Goal: Task Accomplishment & Management: Manage account settings

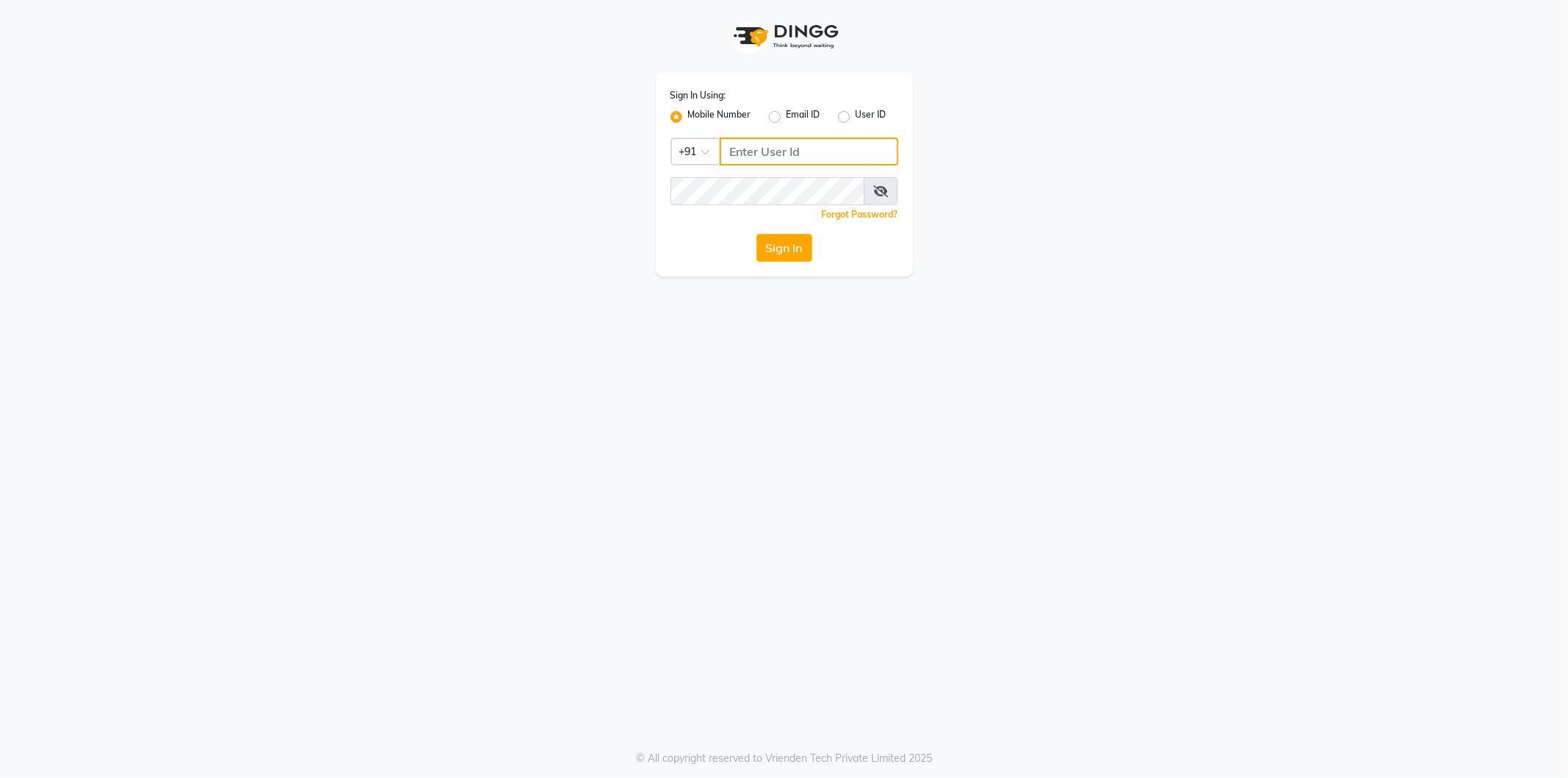
click at [768, 145] on input "Username" at bounding box center [808, 151] width 178 height 28
type input "8824152513"
click at [783, 246] on button "Sign In" at bounding box center [784, 248] width 56 height 28
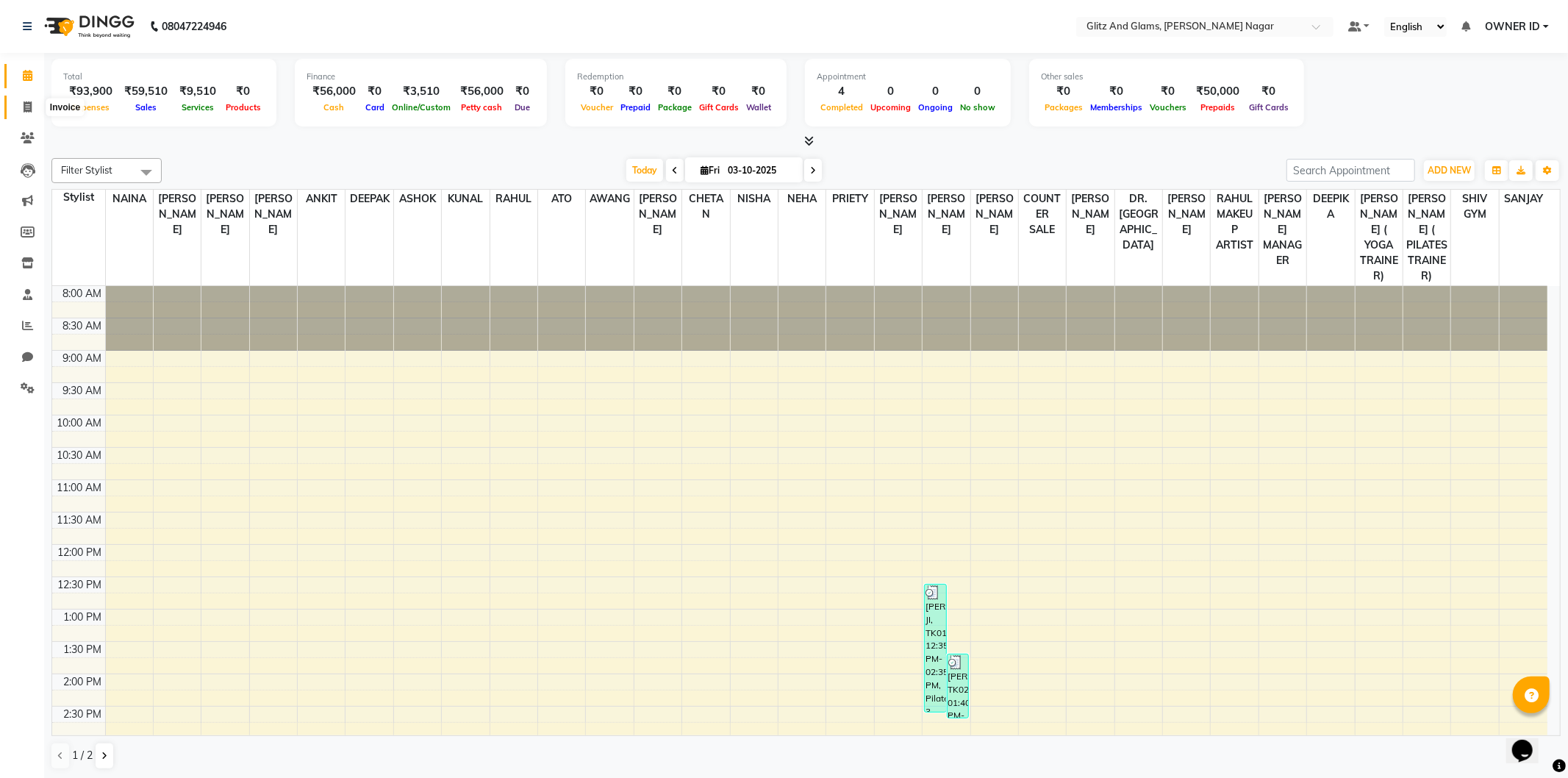
click at [24, 108] on icon at bounding box center [27, 107] width 8 height 11
select select "service"
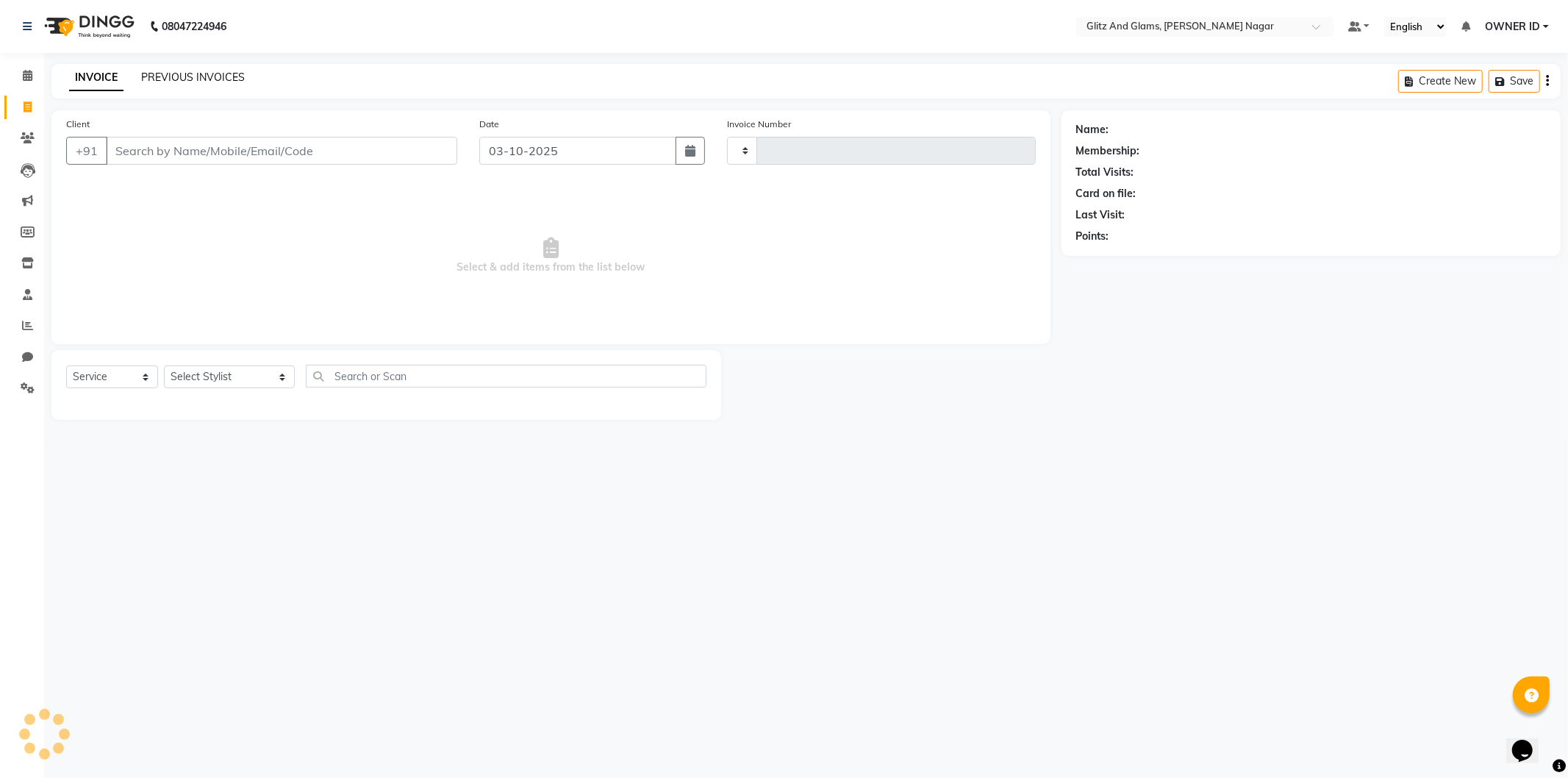
click at [187, 81] on link "PREVIOUS INVOICES" at bounding box center [192, 76] width 103 height 13
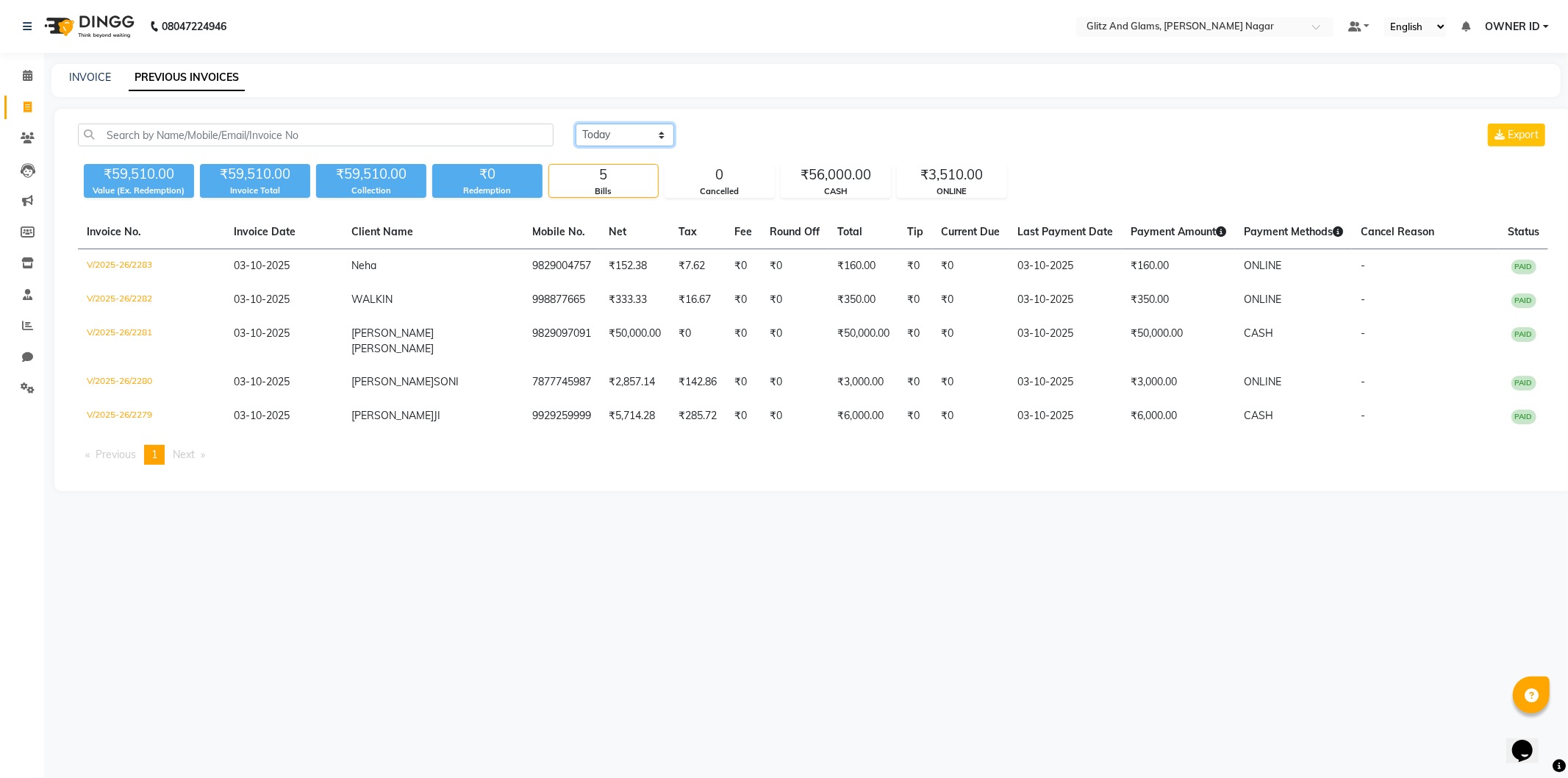
click at [621, 134] on select "[DATE] [DATE] Custom Range" at bounding box center [624, 135] width 98 height 23
select select "range"
click at [575, 123] on select "[DATE] [DATE] Custom Range" at bounding box center [624, 135] width 98 height 23
click at [796, 135] on input "03-10-2025" at bounding box center [744, 136] width 103 height 21
select select "10"
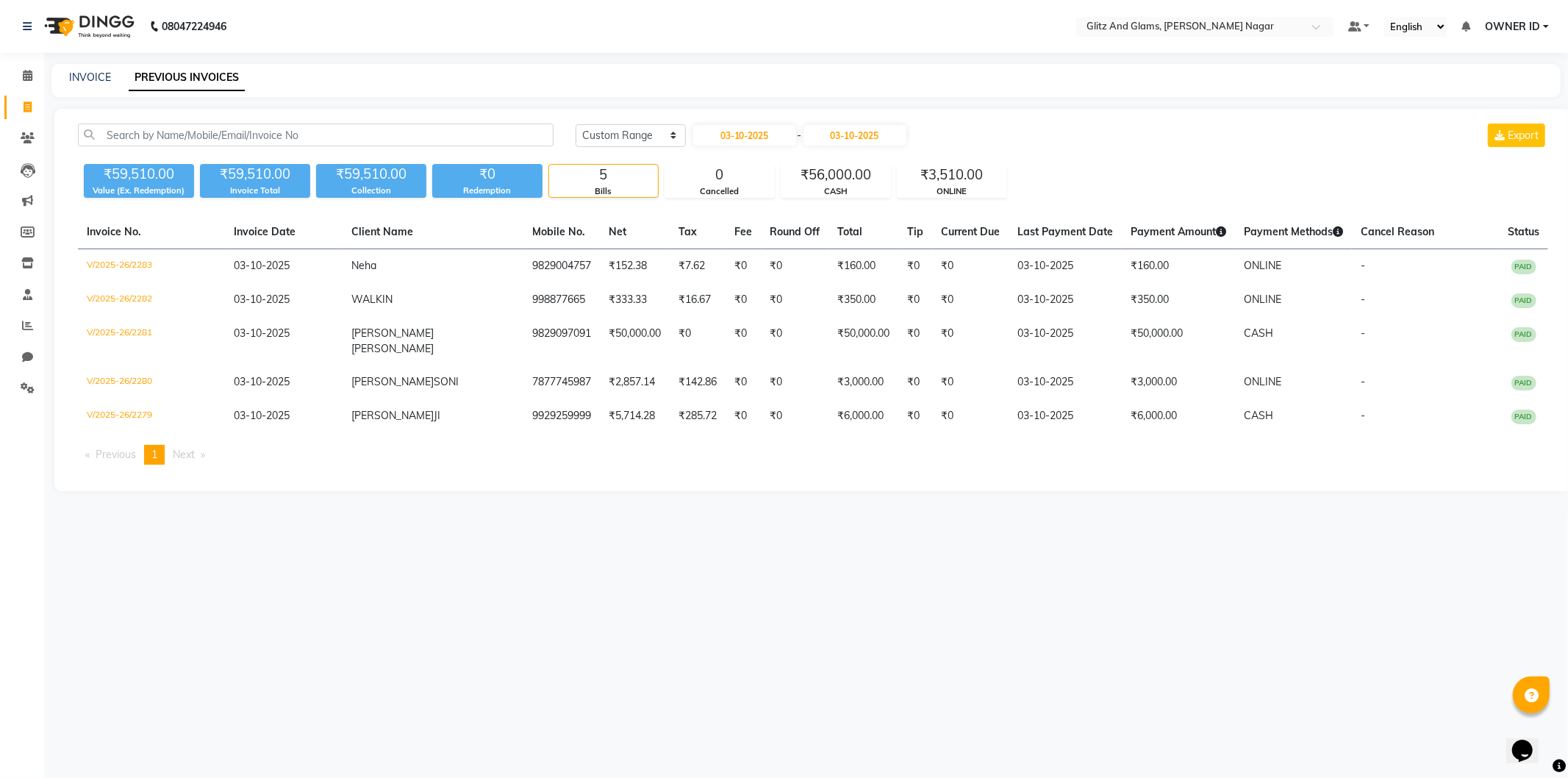
select select "2025"
click at [711, 163] on div at bounding box center [708, 162] width 30 height 23
click at [758, 296] on div "29" at bounding box center [754, 304] width 23 height 23
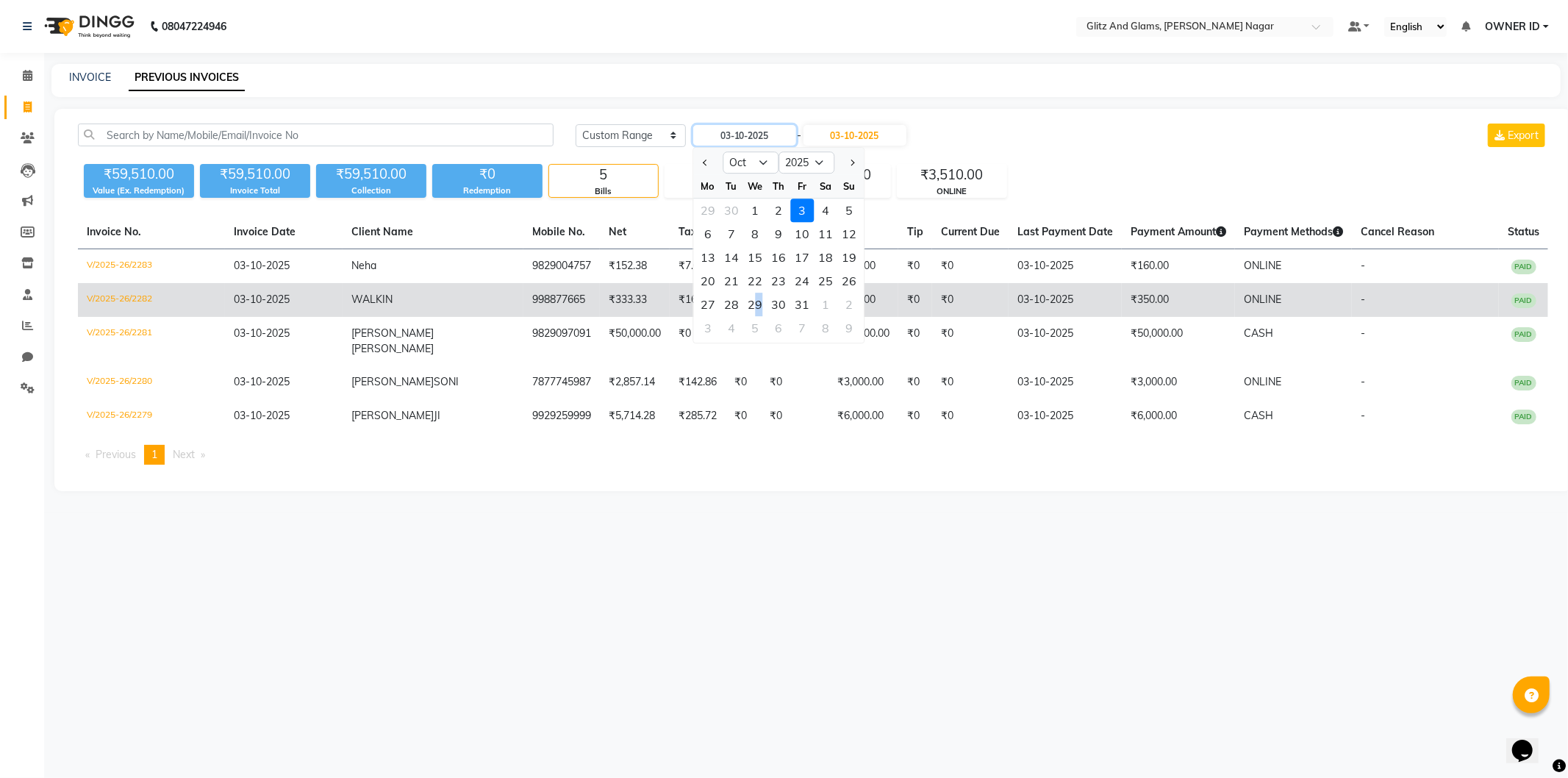
type input "[DATE]"
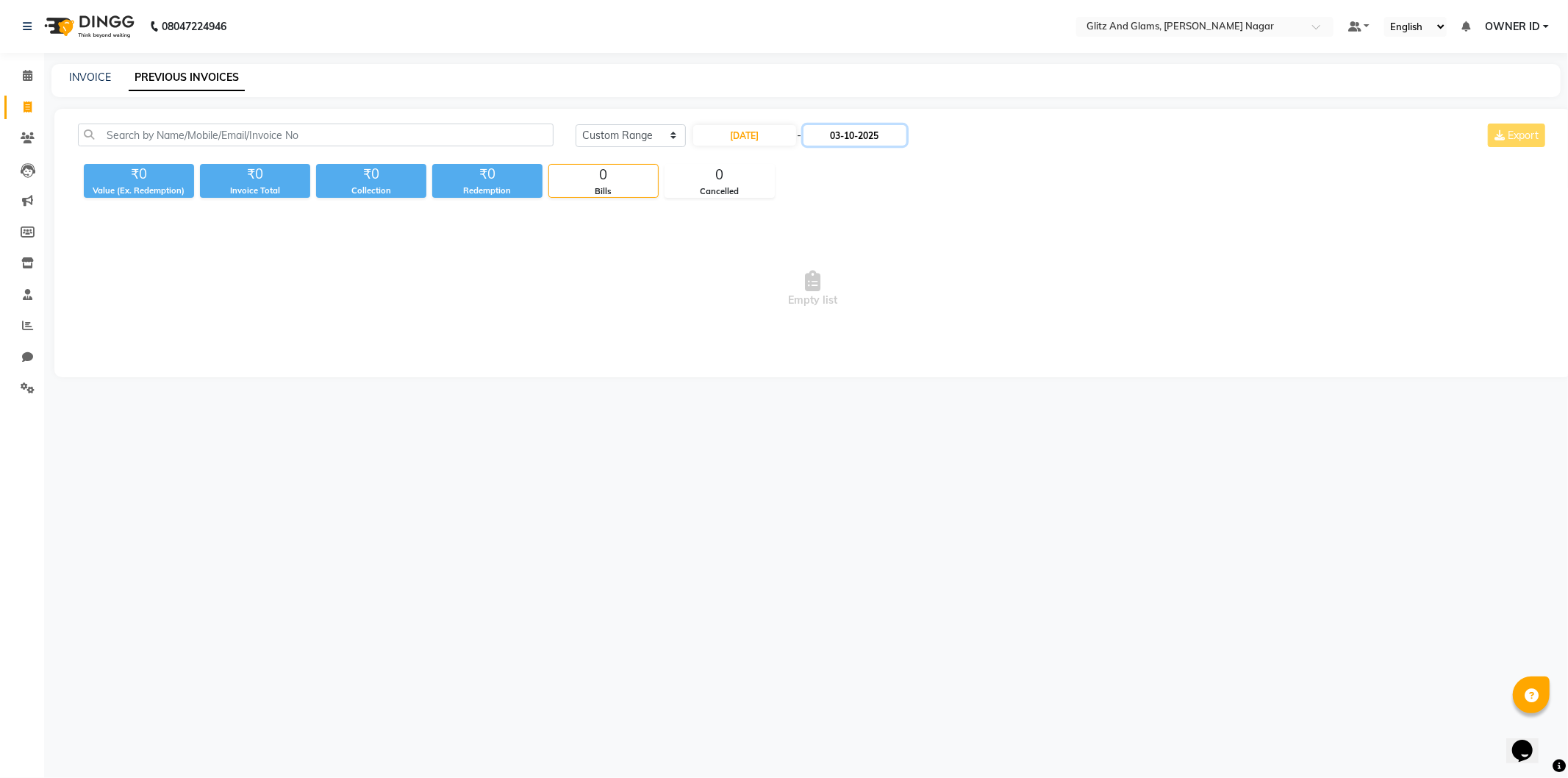
click at [842, 143] on input "03-10-2025" at bounding box center [854, 136] width 103 height 21
click at [817, 168] on div at bounding box center [824, 162] width 30 height 23
click at [731, 140] on input "[DATE]" at bounding box center [744, 136] width 103 height 21
select select "10"
select select "2025"
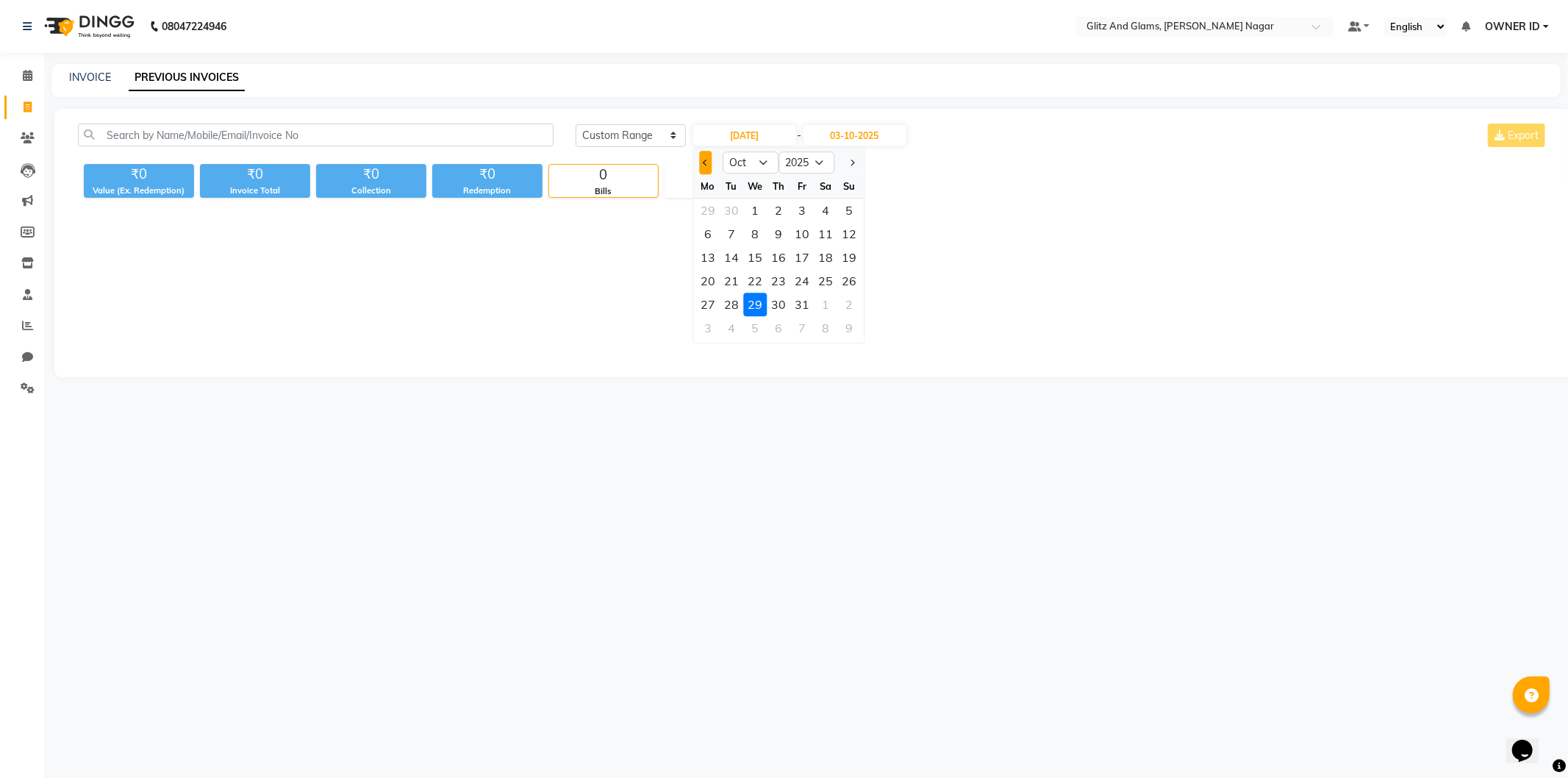
click at [708, 163] on button "Previous month" at bounding box center [705, 162] width 12 height 23
select select "9"
click at [709, 303] on div "29" at bounding box center [708, 304] width 23 height 23
type input "[DATE]"
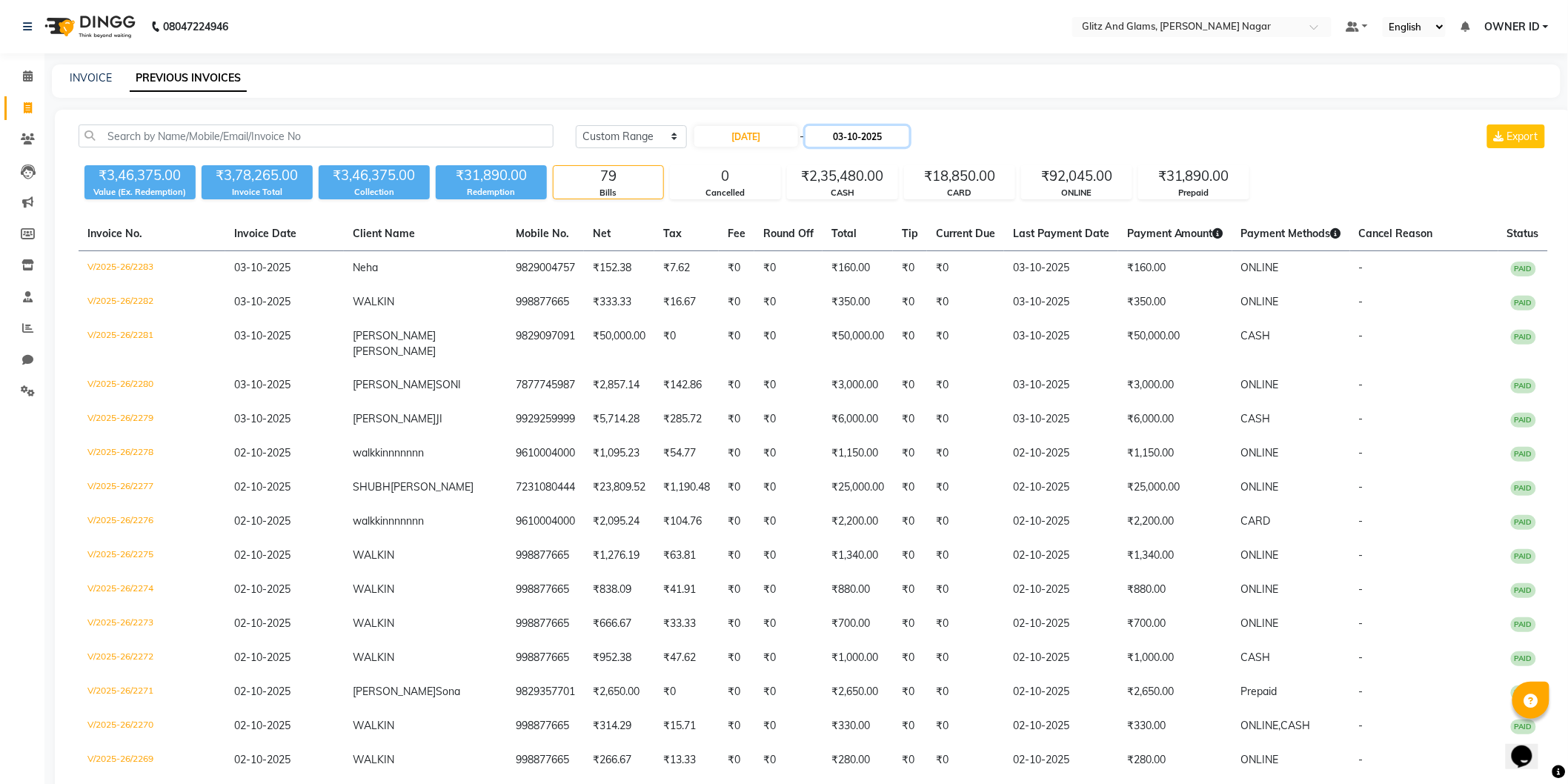
click at [842, 138] on input "03-10-2025" at bounding box center [857, 137] width 103 height 21
click at [828, 164] on button "Previous month" at bounding box center [824, 163] width 12 height 24
select select "9"
click at [834, 301] on div "29" at bounding box center [826, 307] width 24 height 24
type input "[DATE]"
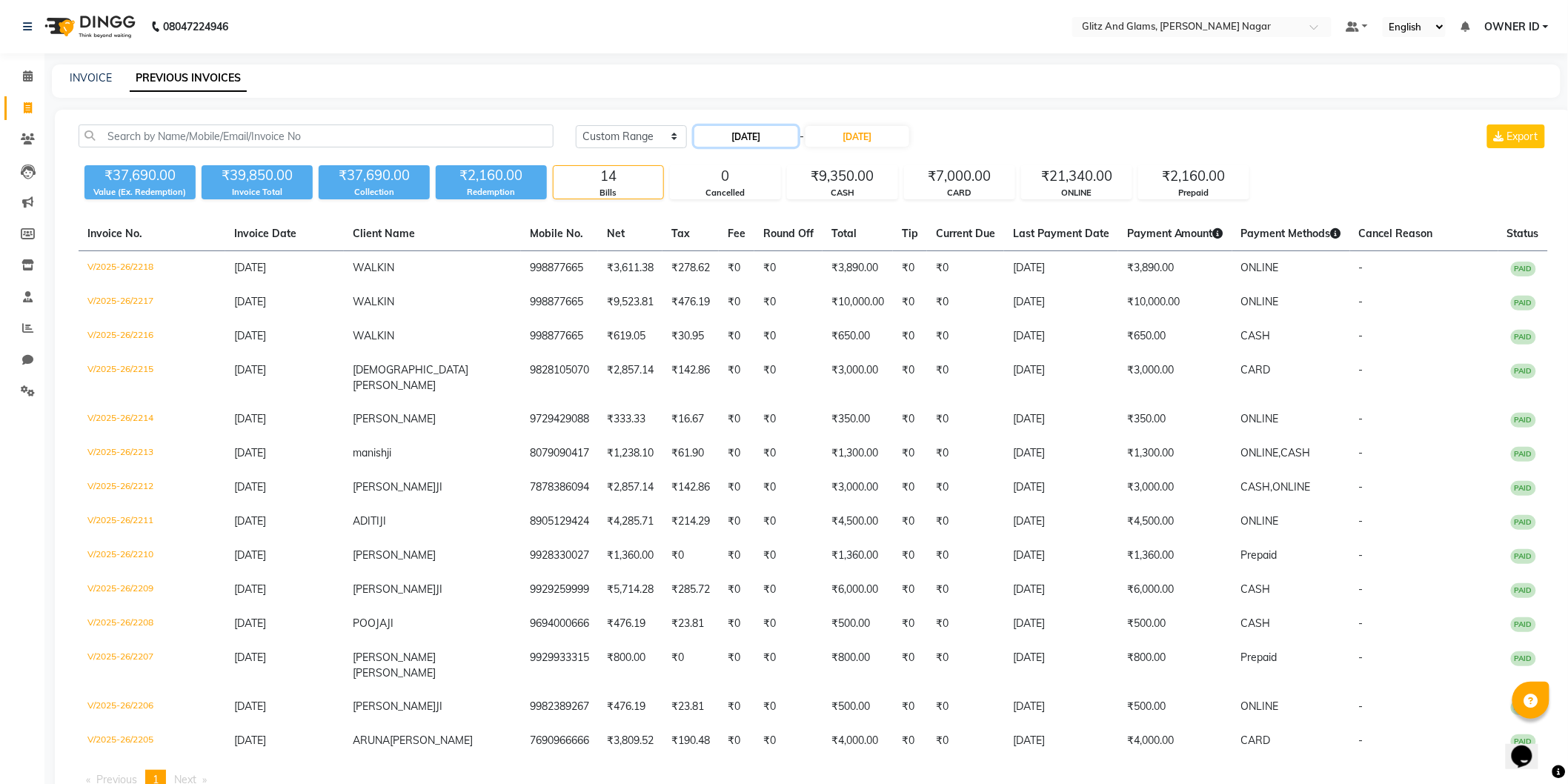
click at [778, 130] on input "[DATE]" at bounding box center [746, 137] width 103 height 21
select select "9"
select select "2025"
drag, startPoint x: 732, startPoint y: 312, endPoint x: 784, endPoint y: 190, distance: 132.6
click at [730, 304] on div "30" at bounding box center [733, 307] width 24 height 24
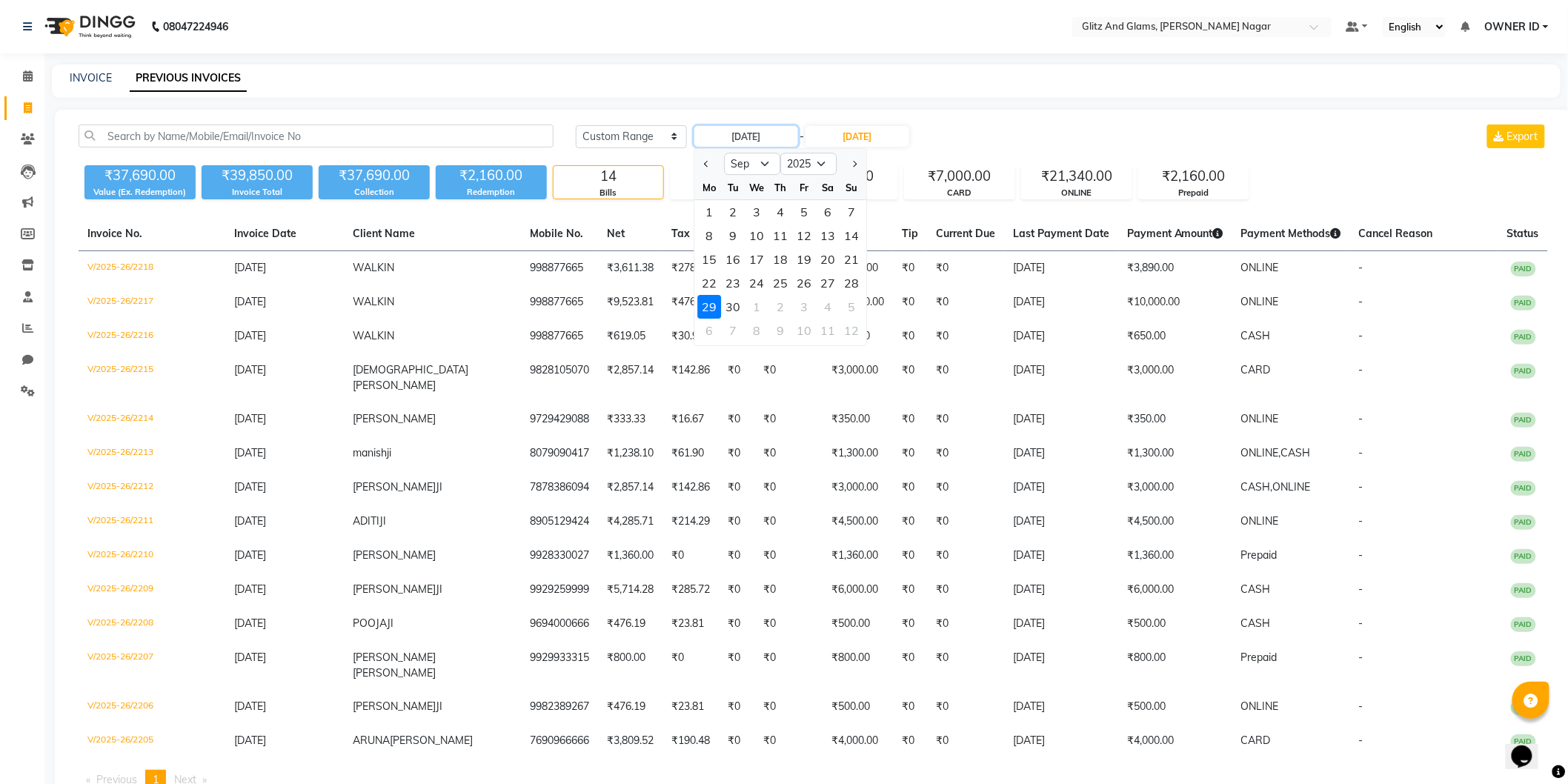
type input "[DATE]"
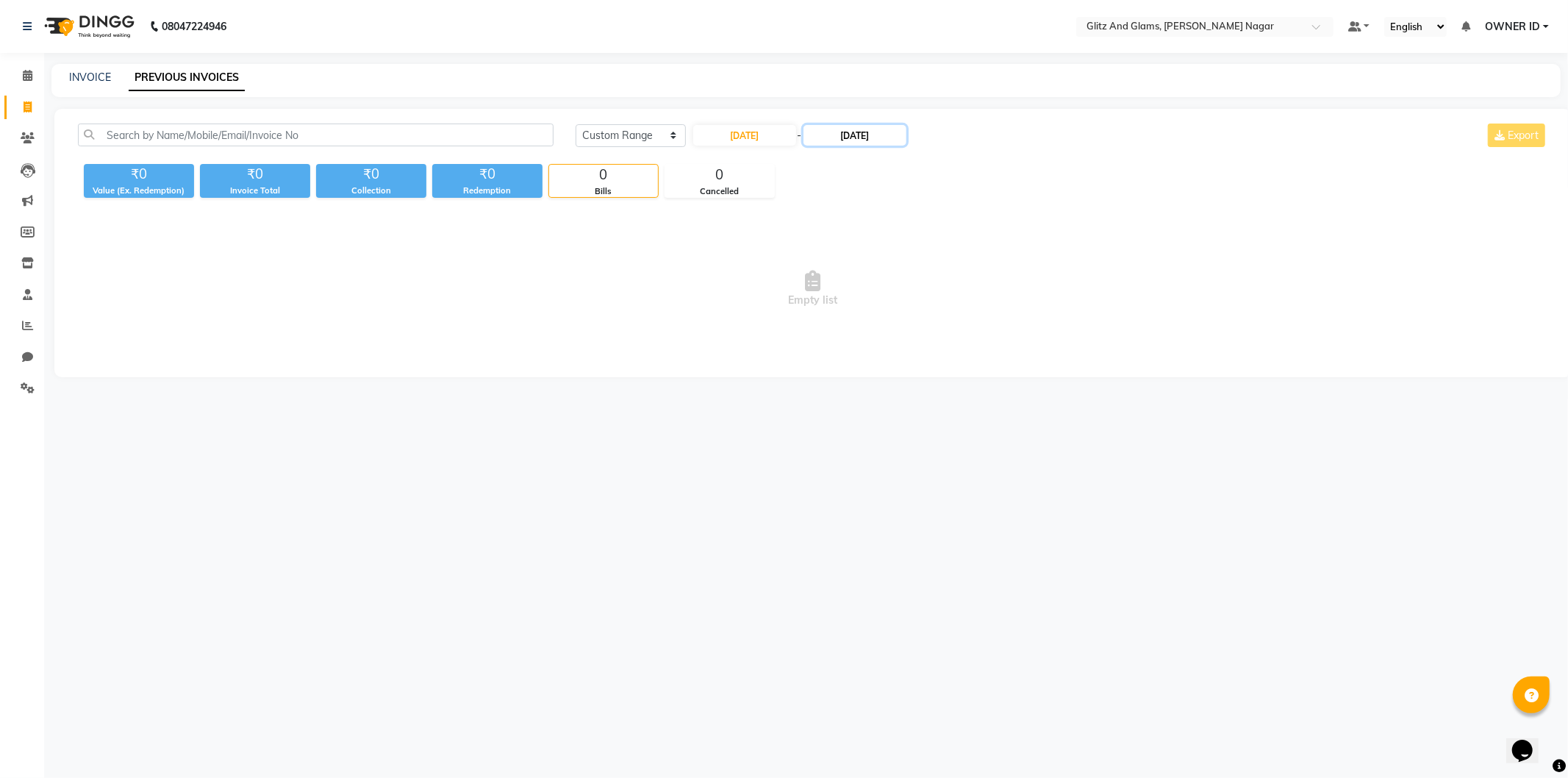
click at [831, 137] on input "[DATE]" at bounding box center [854, 136] width 103 height 21
click at [846, 305] on div "30" at bounding box center [847, 304] width 23 height 23
type input "[DATE]"
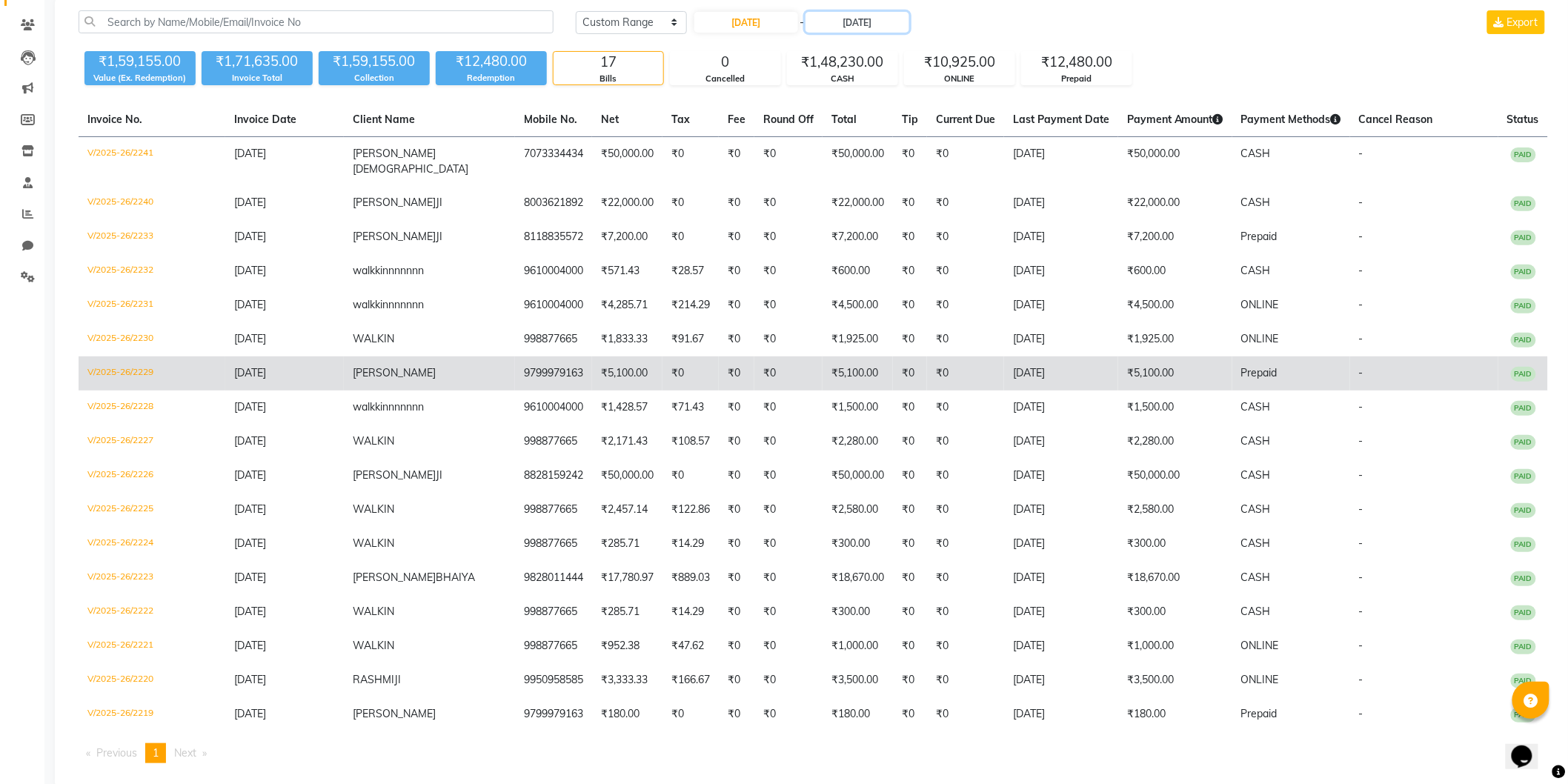
scroll to position [123, 0]
